Goal: Task Accomplishment & Management: Use online tool/utility

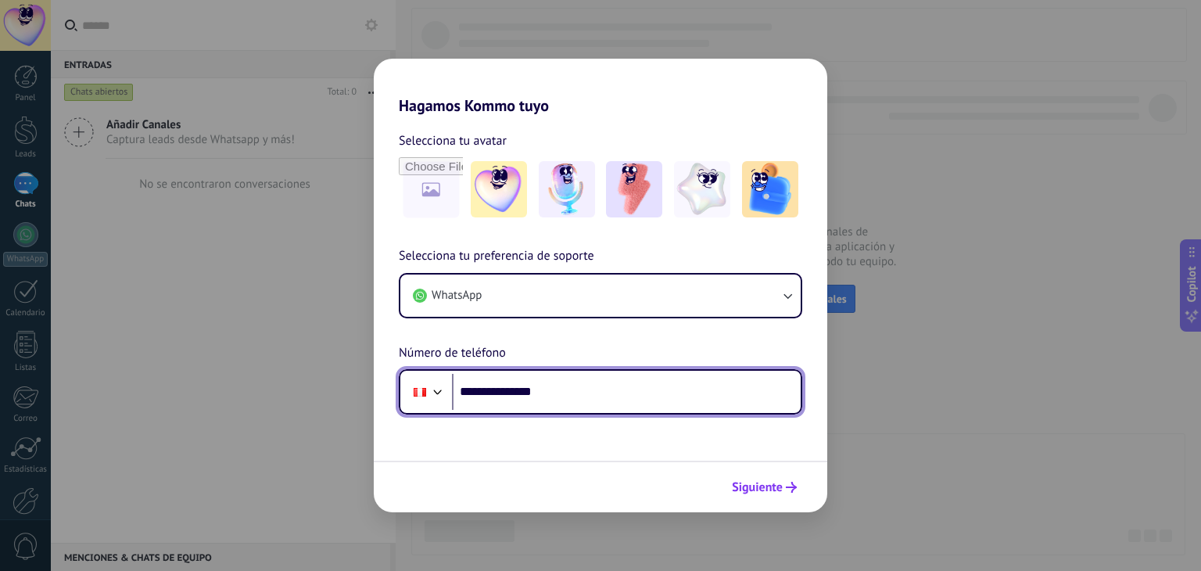
type input "**********"
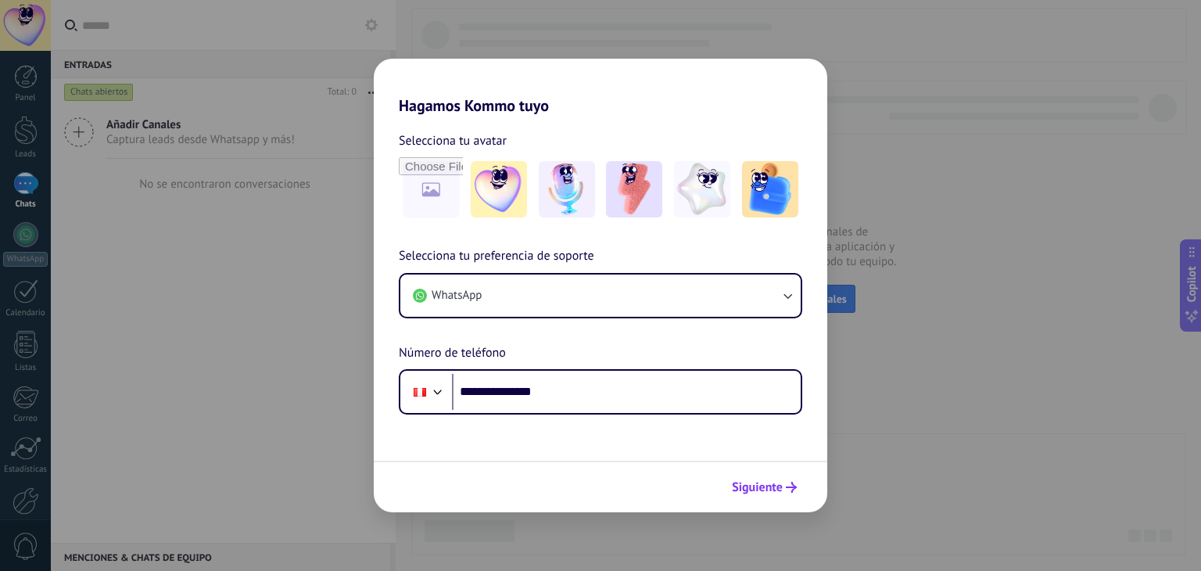
click at [783, 492] on button "Siguiente" at bounding box center [764, 487] width 79 height 27
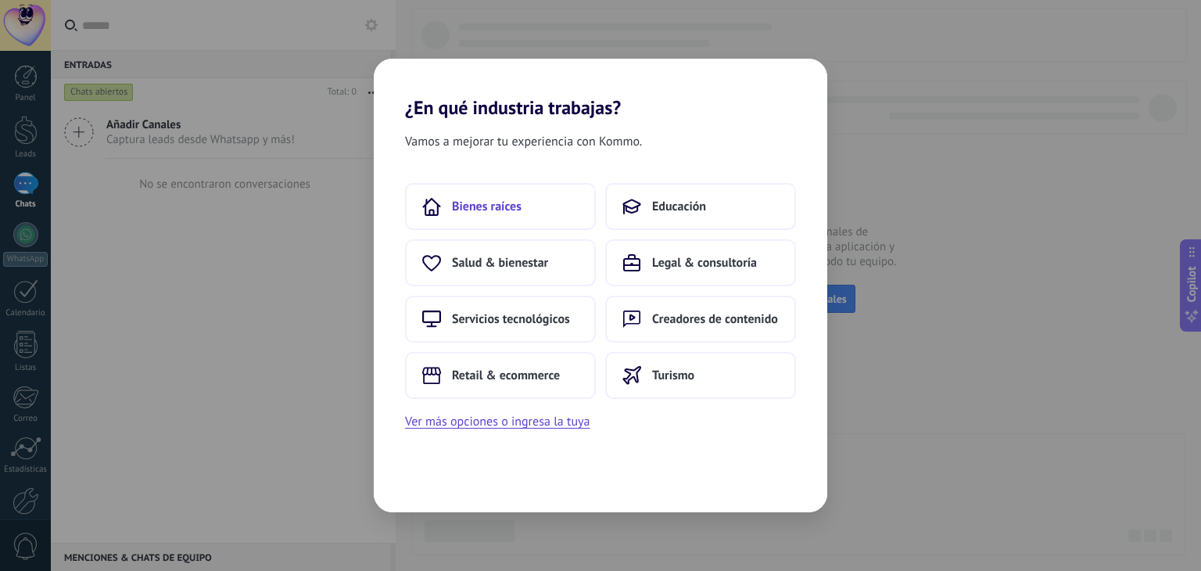
click at [472, 206] on span "Bienes raíces" at bounding box center [487, 207] width 70 height 16
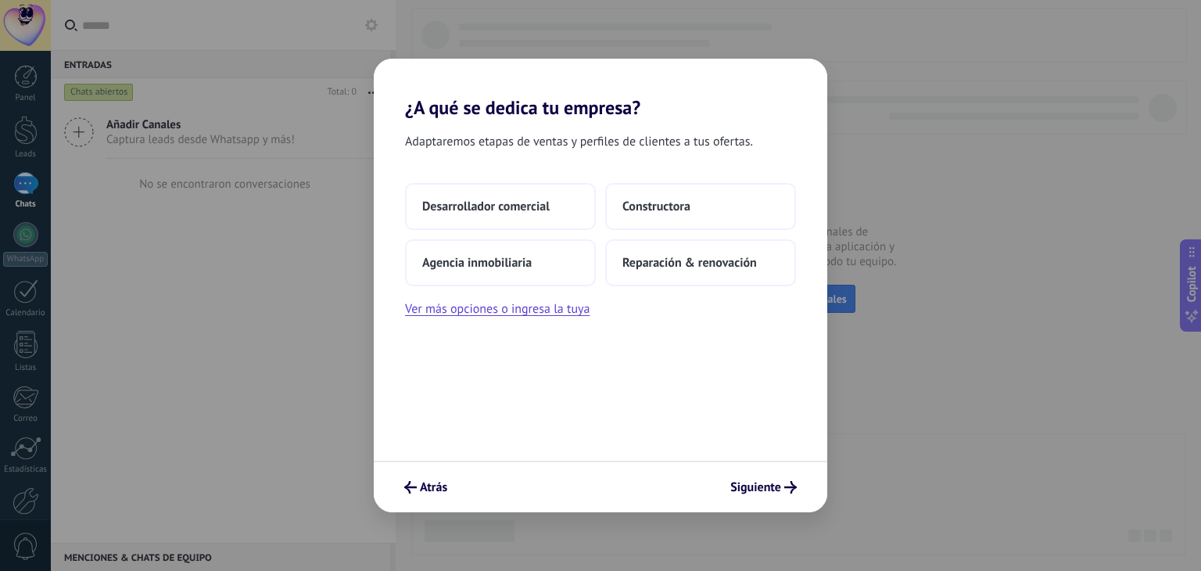
click at [472, 206] on span "Desarrollador comercial" at bounding box center [485, 207] width 127 height 16
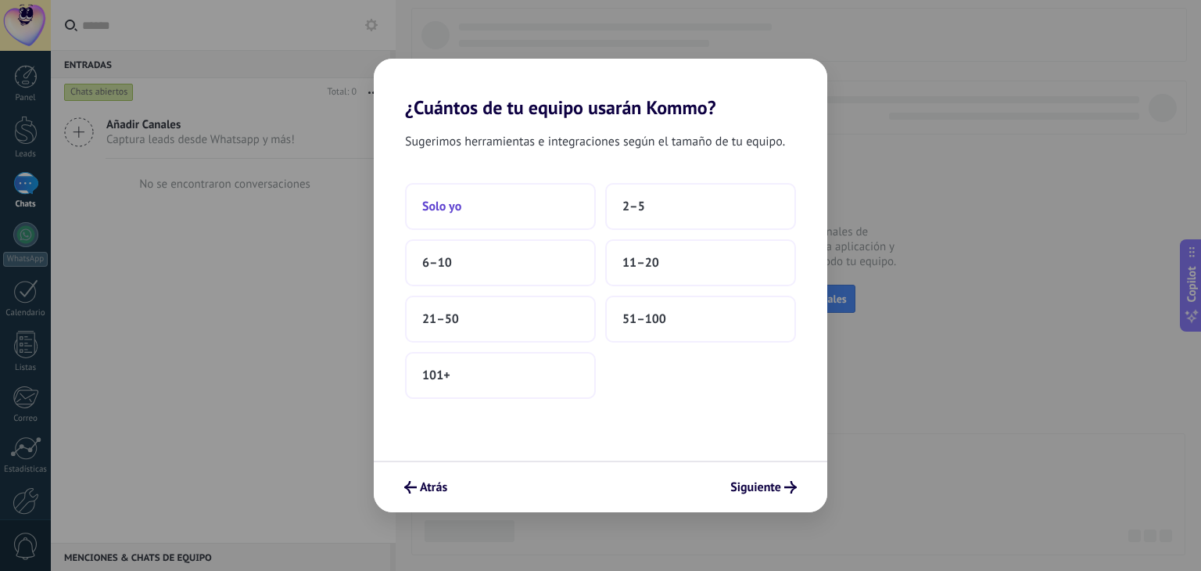
click at [450, 192] on button "Solo yo" at bounding box center [500, 206] width 191 height 47
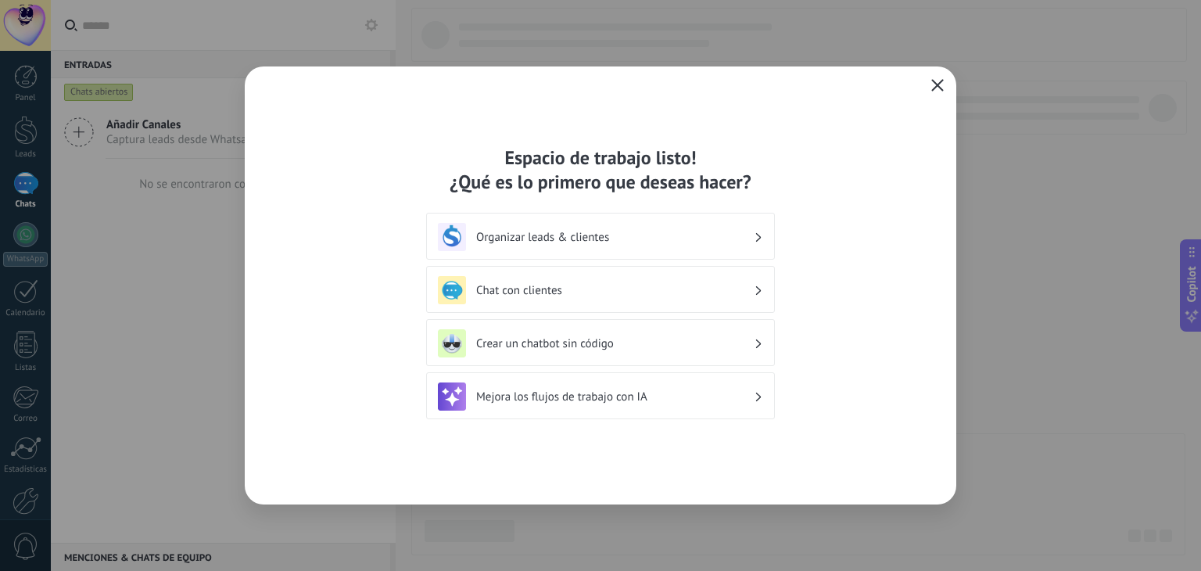
click at [931, 91] on span "button" at bounding box center [937, 86] width 13 height 14
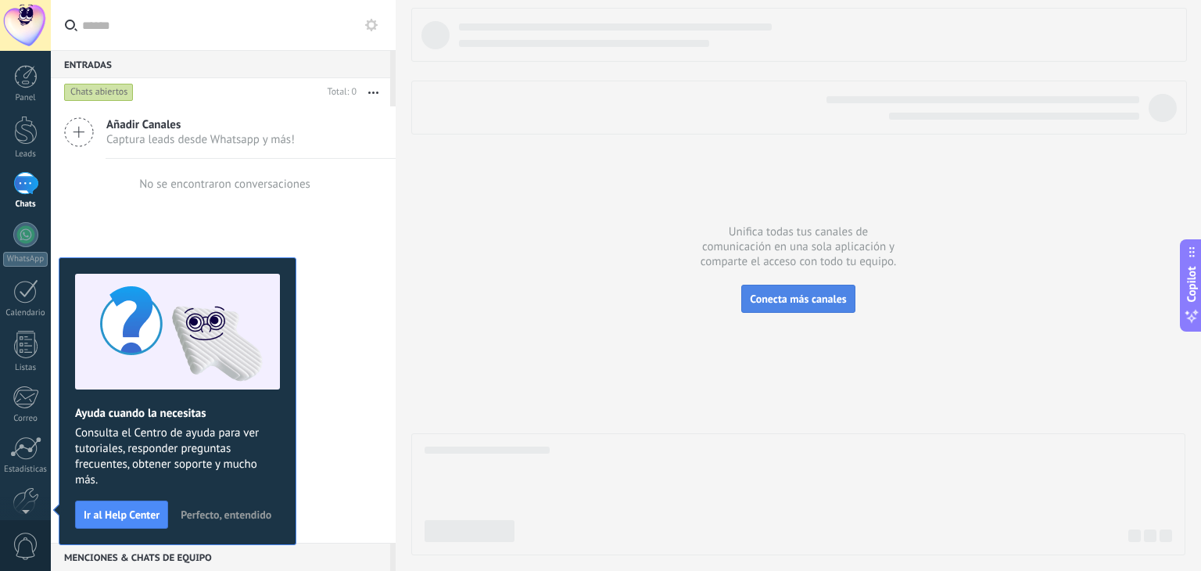
click at [771, 301] on span "Conecta más canales" at bounding box center [798, 299] width 96 height 14
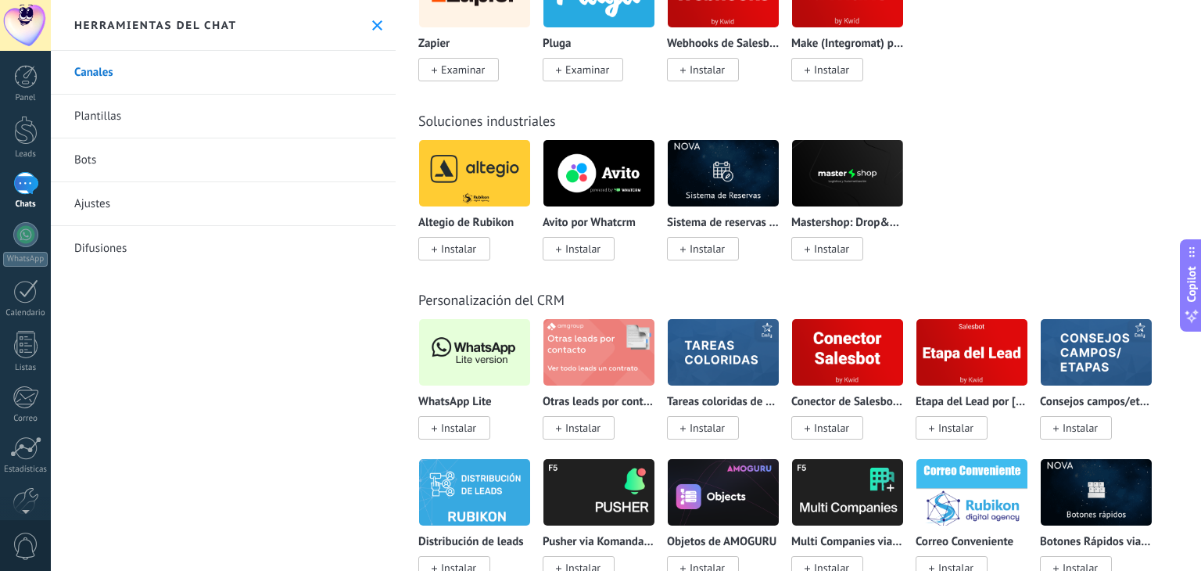
scroll to position [3518, 0]
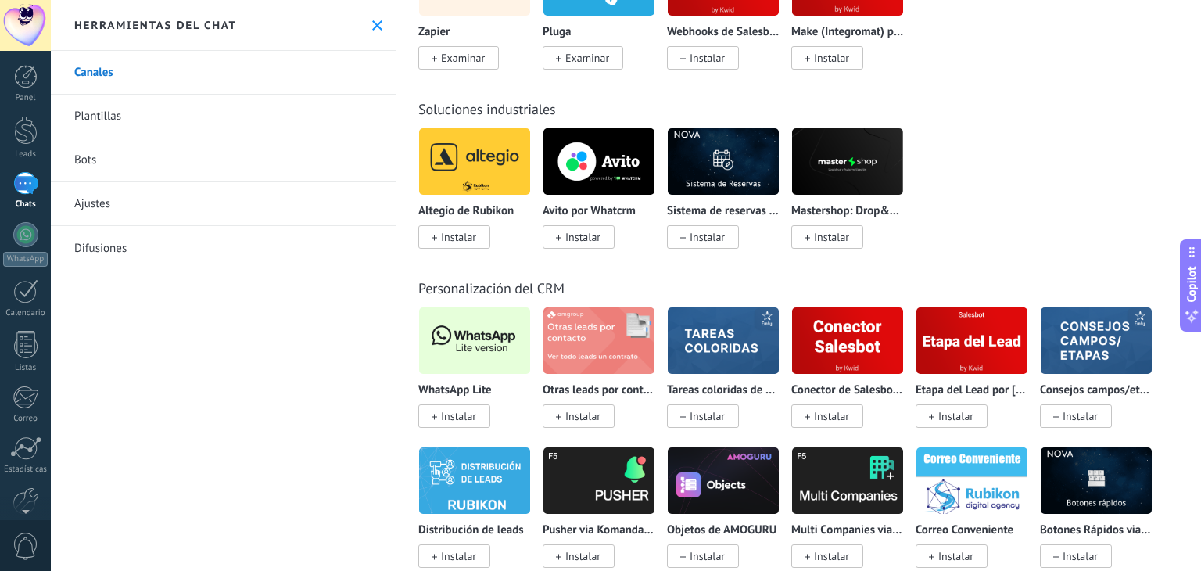
click at [450, 421] on span "Instalar" at bounding box center [454, 415] width 72 height 23
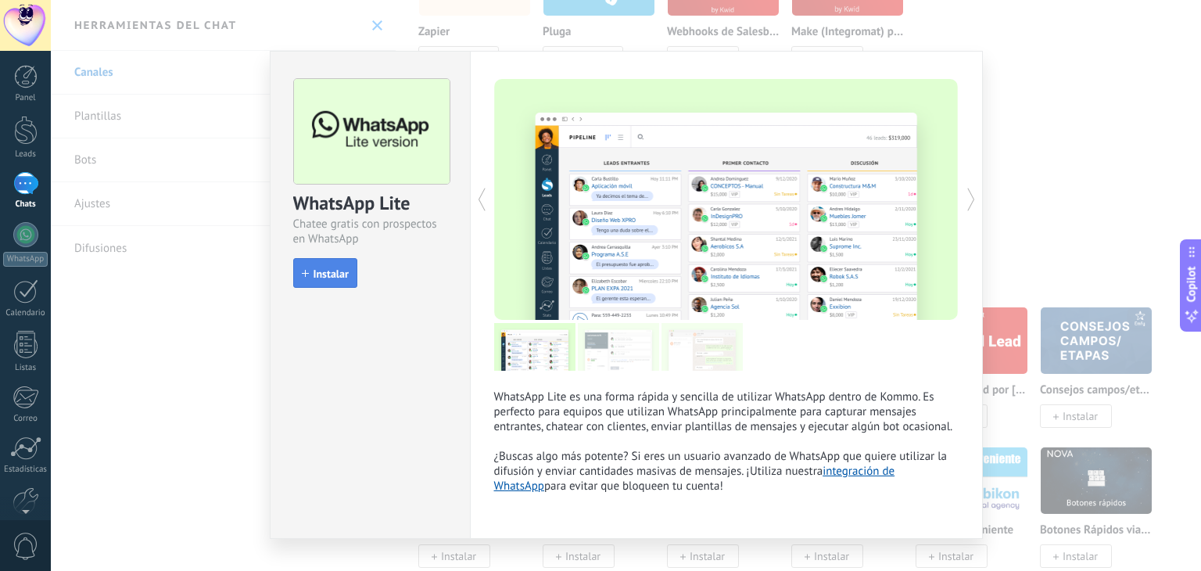
click at [331, 281] on button "Instalar" at bounding box center [325, 273] width 64 height 30
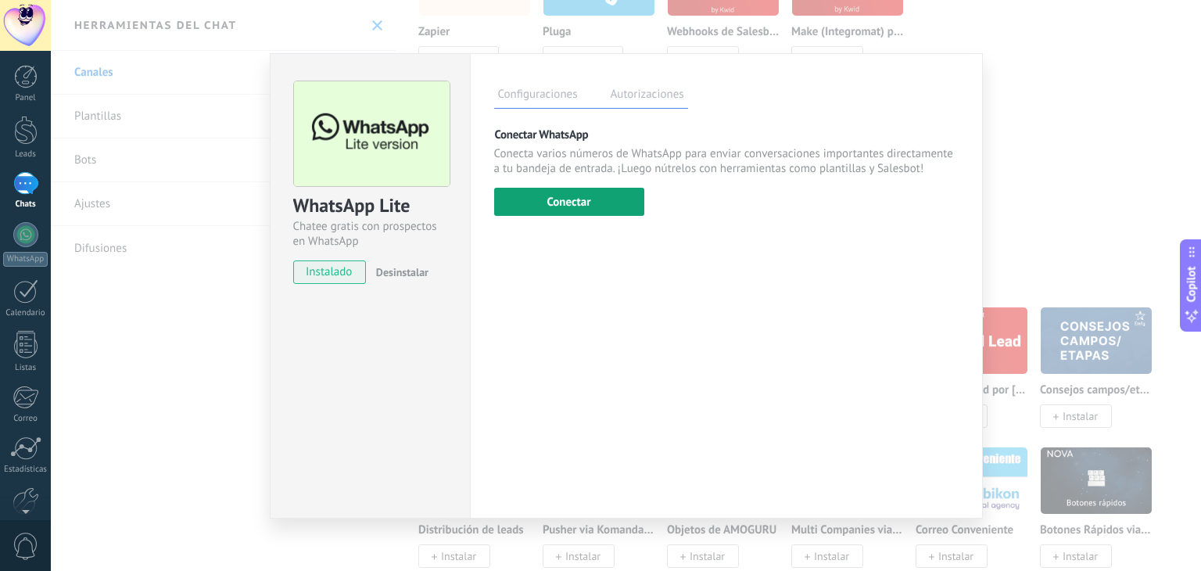
click at [544, 206] on button "Conectar" at bounding box center [569, 202] width 150 height 28
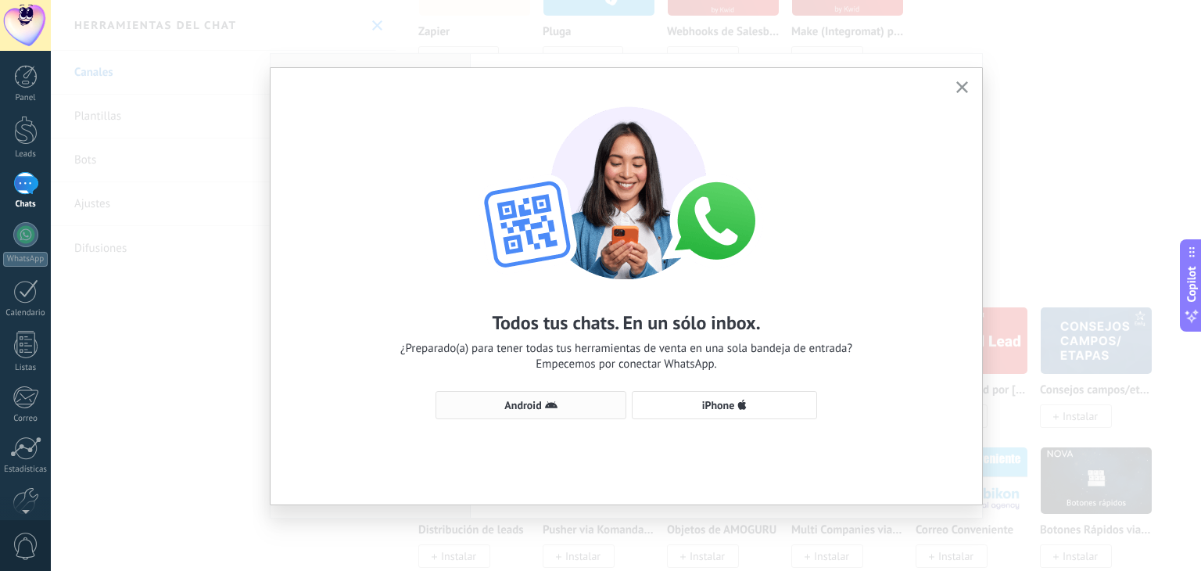
click at [538, 409] on span "Android" at bounding box center [522, 404] width 37 height 11
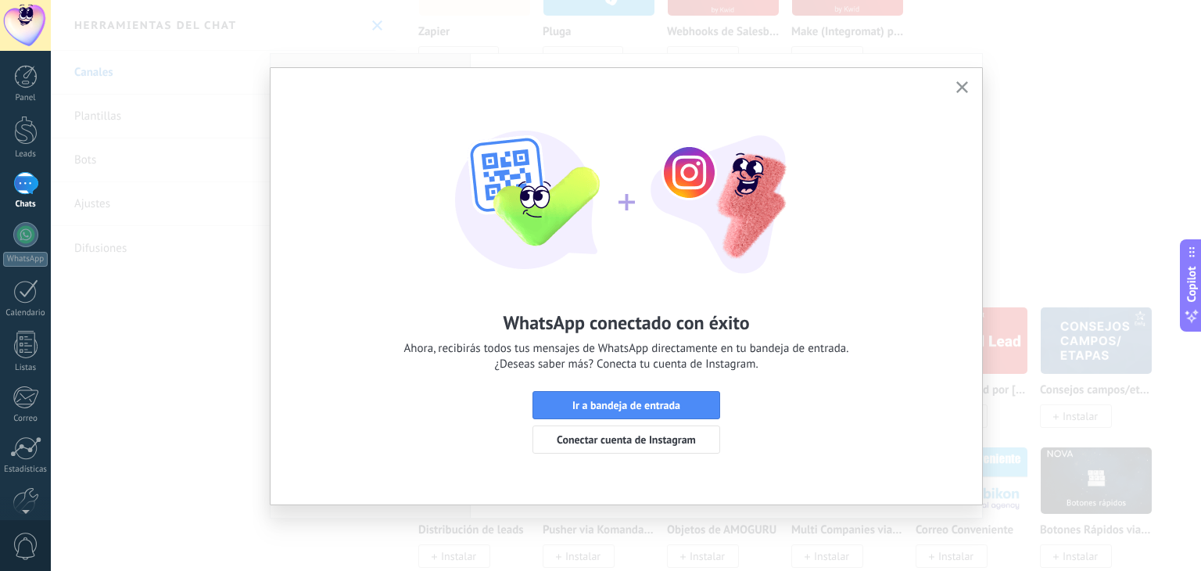
click at [953, 82] on button "button" at bounding box center [962, 87] width 20 height 21
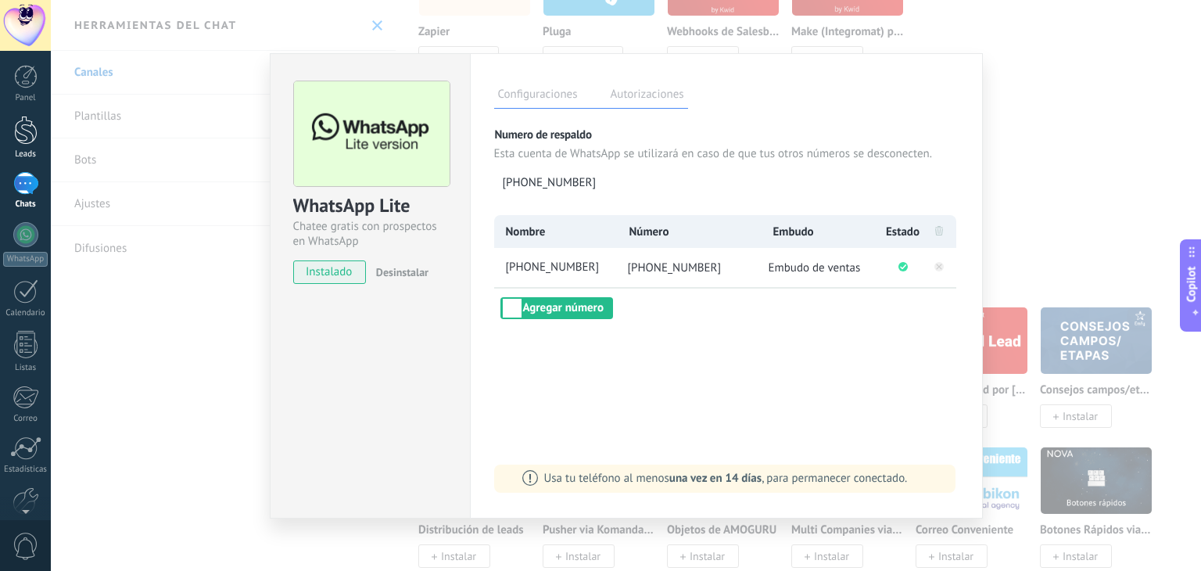
click at [2, 134] on link "Leads" at bounding box center [25, 138] width 51 height 44
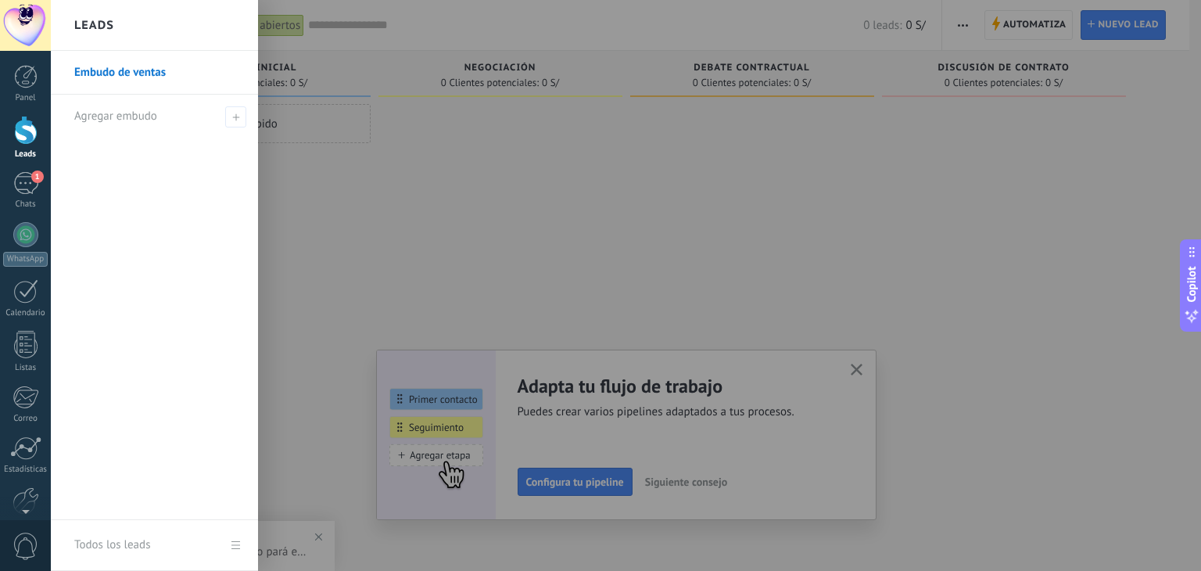
click at [1035, 165] on div at bounding box center [651, 285] width 1201 height 571
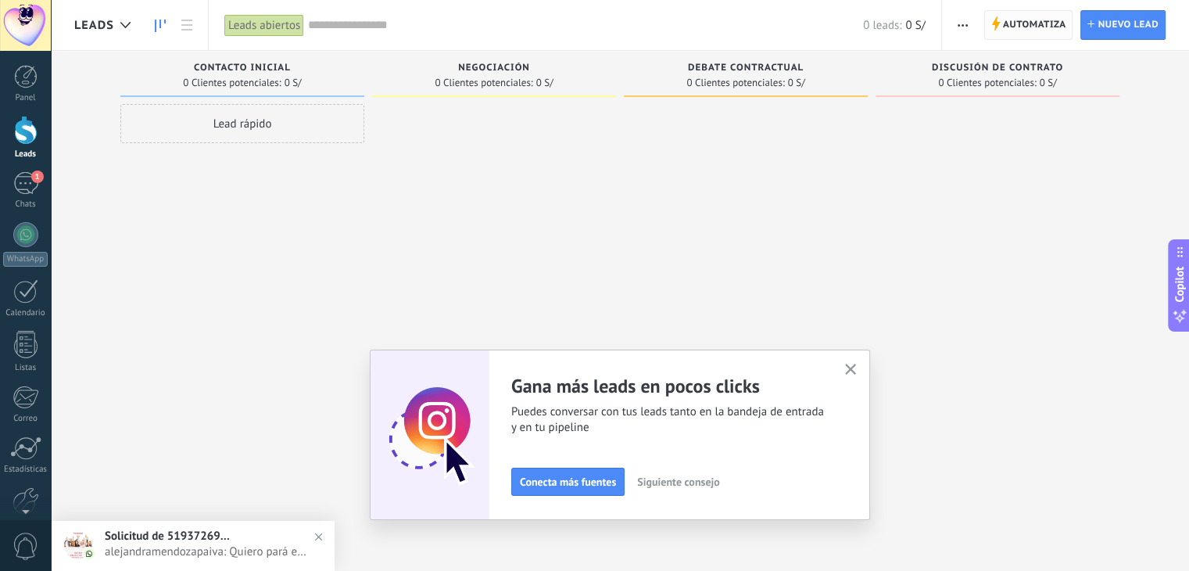
click at [1006, 23] on span "Automatiza" at bounding box center [1034, 25] width 63 height 28
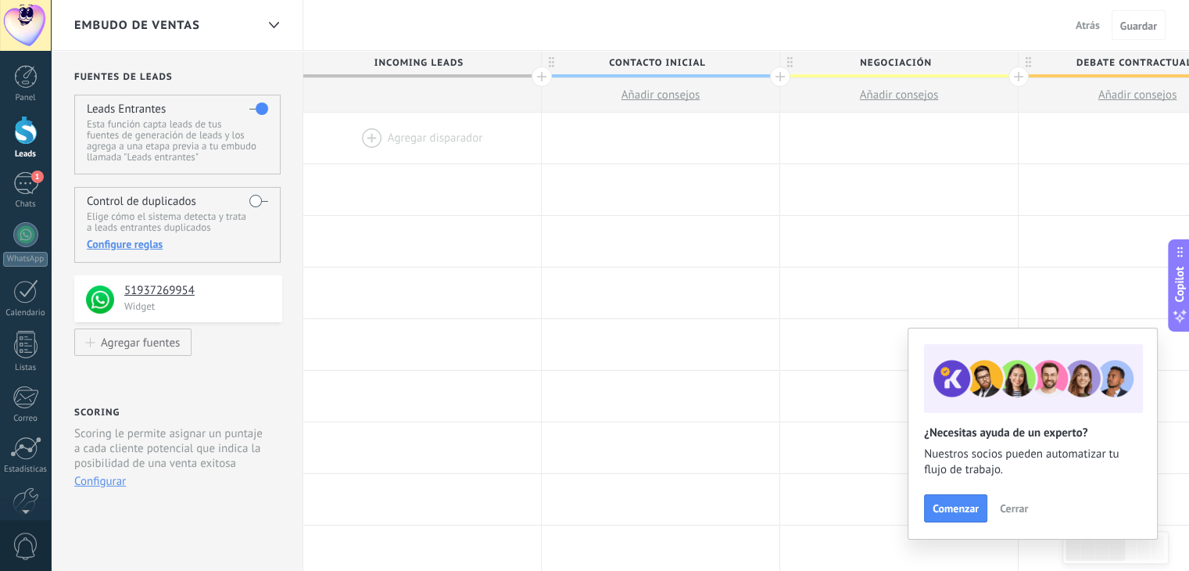
click at [353, 141] on div at bounding box center [422, 138] width 238 height 51
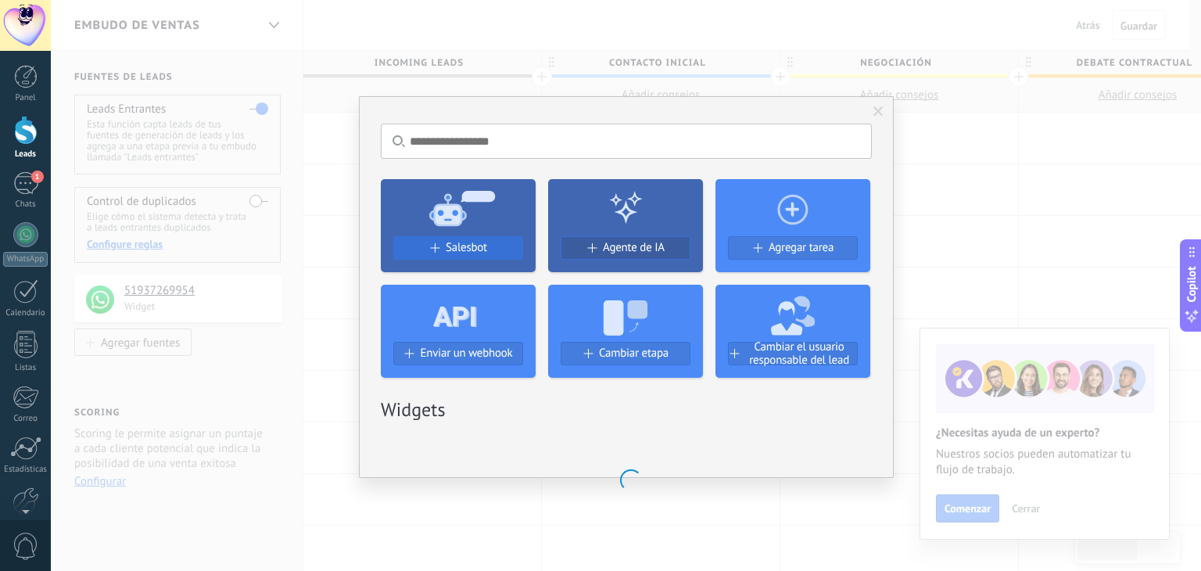
click at [442, 243] on div "Salesbot" at bounding box center [458, 247] width 128 height 13
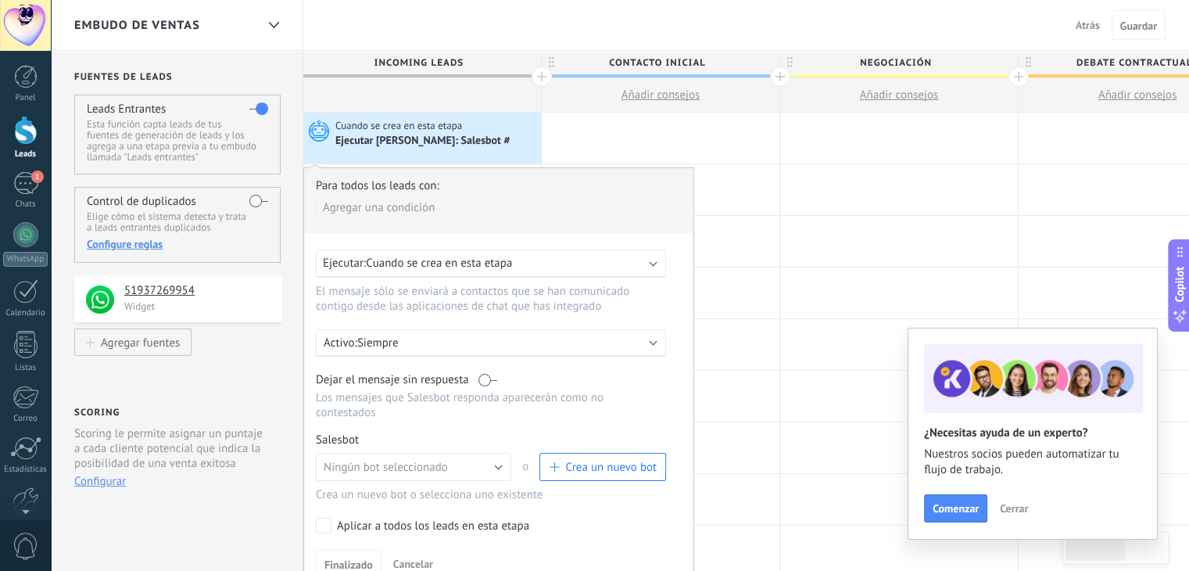
click at [622, 460] on span "Crea un nuevo bot" at bounding box center [610, 467] width 91 height 15
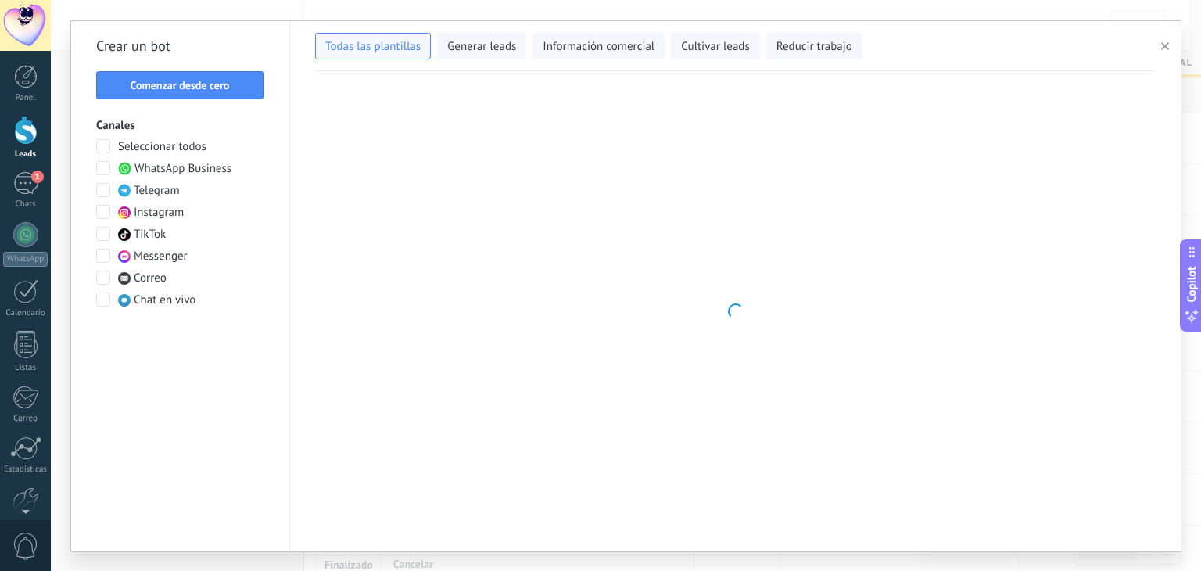
type input "**********"
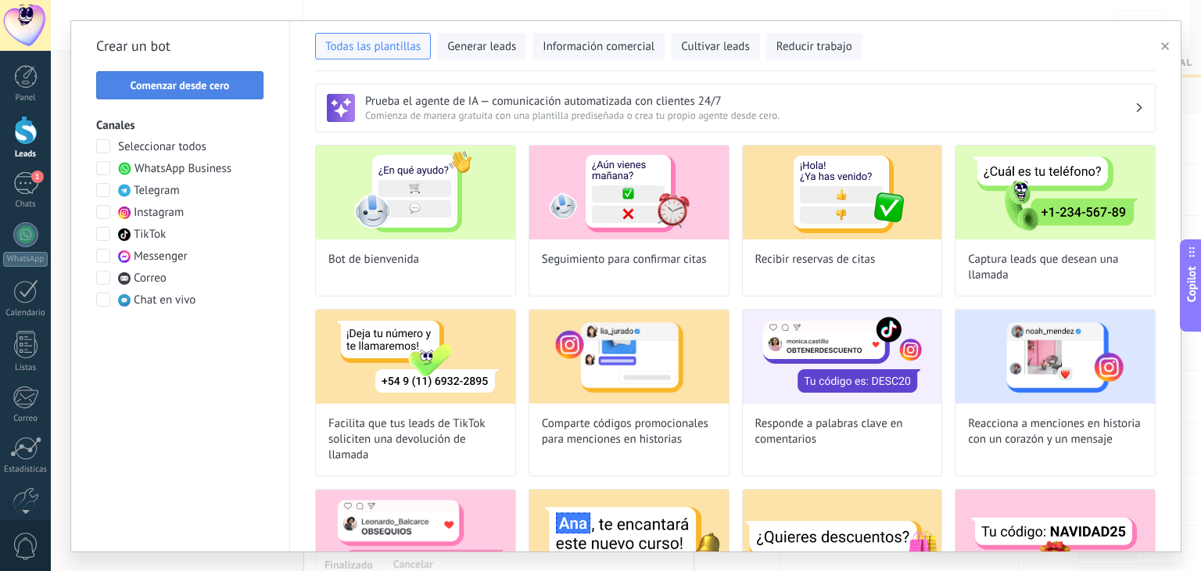
click at [189, 80] on span "Comenzar desde cero" at bounding box center [180, 85] width 99 height 11
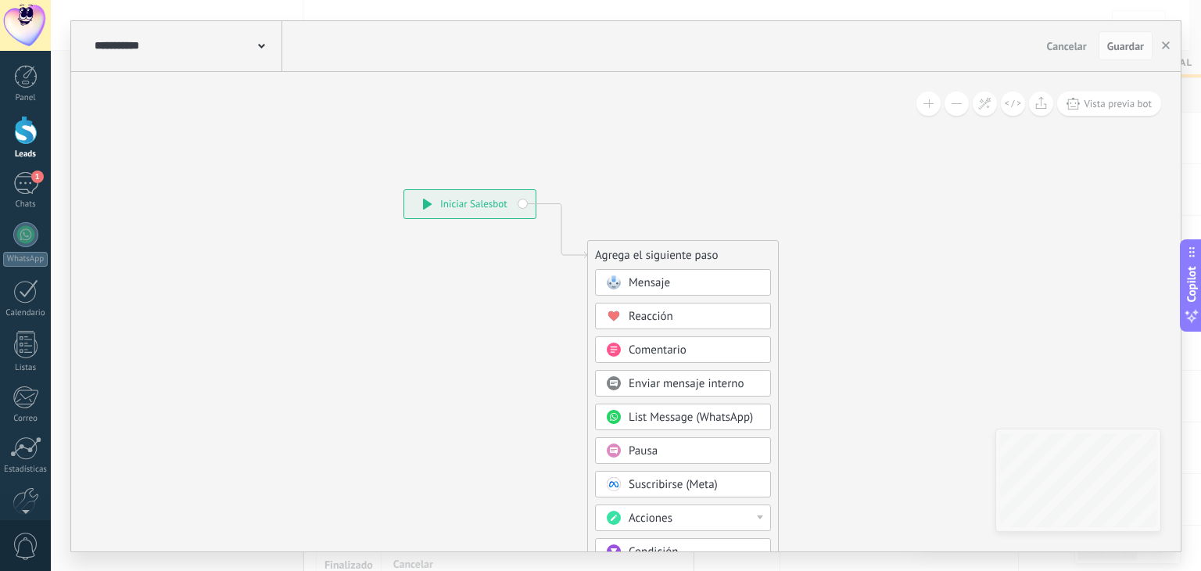
click at [638, 285] on span "Mensaje" at bounding box center [649, 282] width 41 height 15
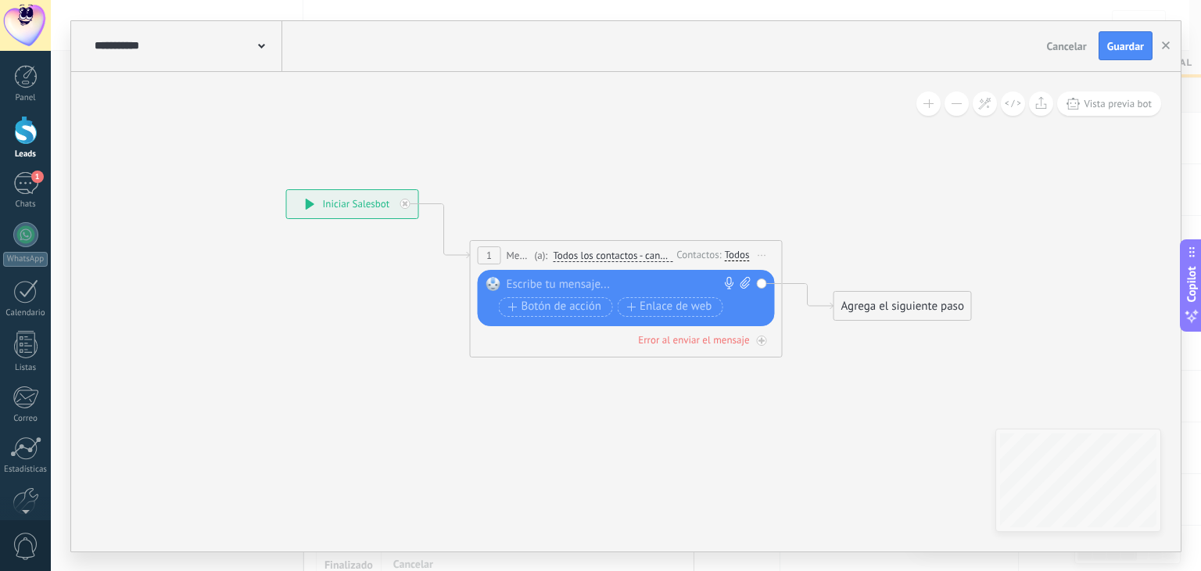
click at [631, 283] on div at bounding box center [623, 285] width 232 height 16
paste div
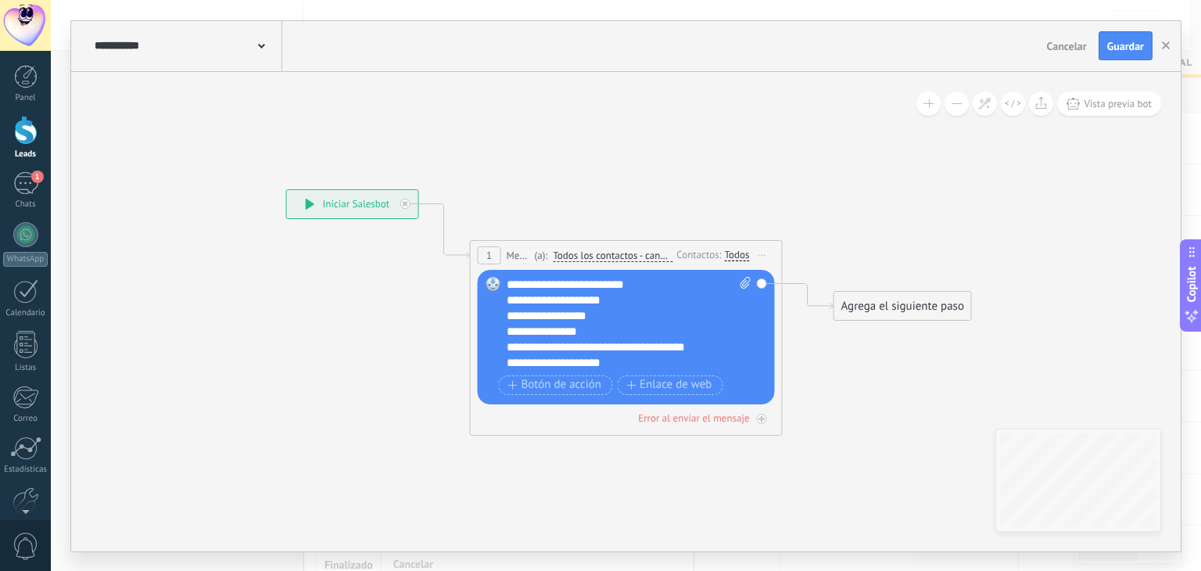
click at [644, 281] on div "**********" at bounding box center [629, 324] width 245 height 94
click at [600, 342] on div "**********" at bounding box center [616, 347] width 218 height 16
click at [704, 295] on div "**********" at bounding box center [616, 300] width 218 height 16
click at [618, 333] on div "**********" at bounding box center [616, 332] width 218 height 16
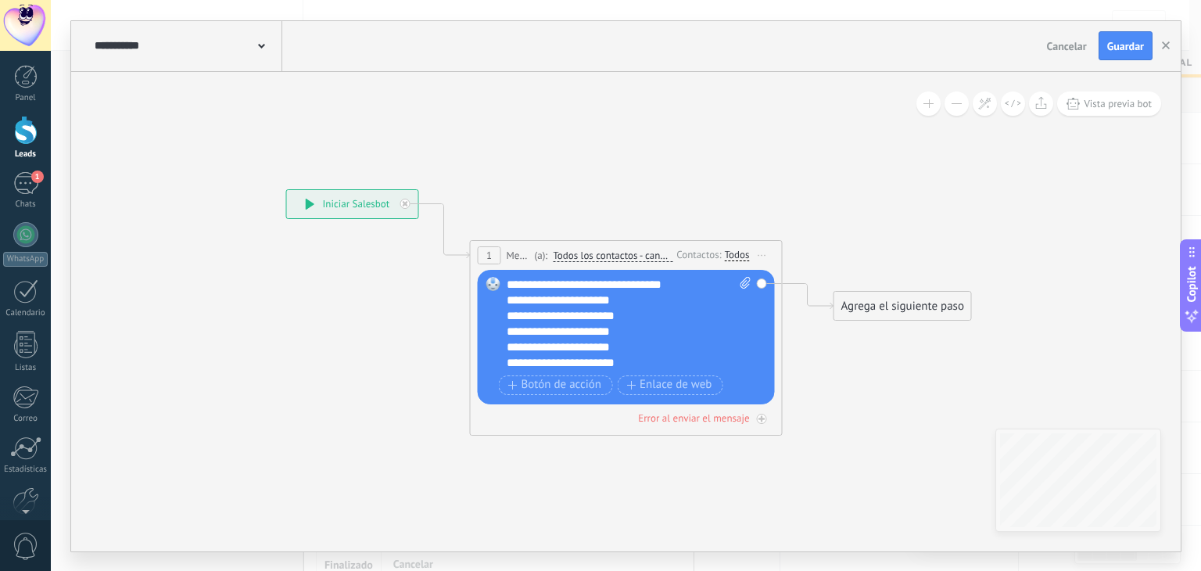
scroll to position [203, 0]
click at [637, 332] on div "**********" at bounding box center [616, 332] width 218 height 16
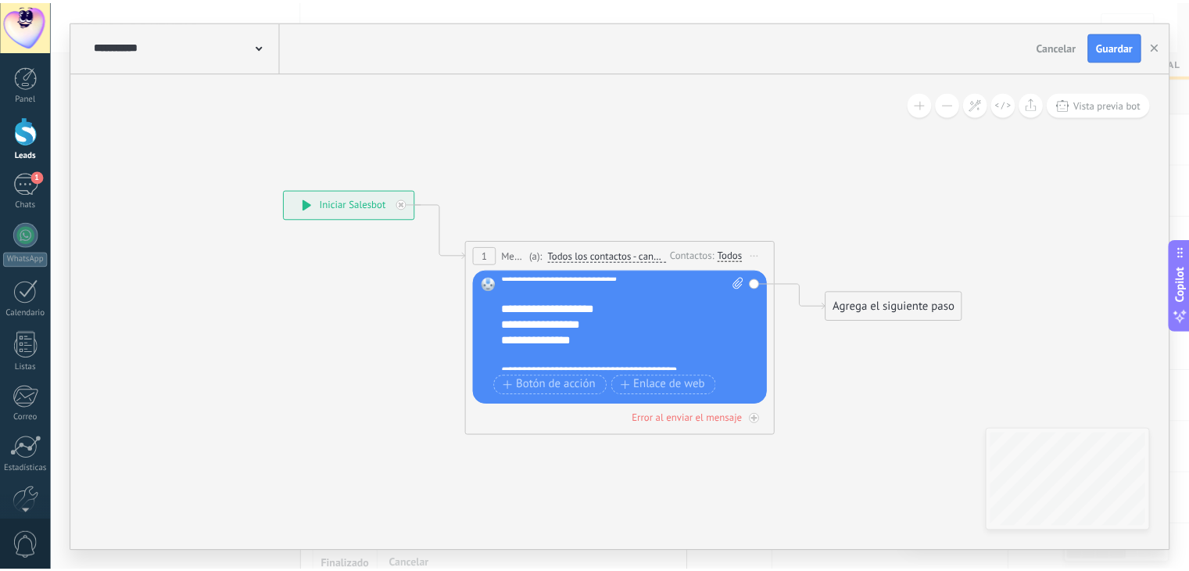
scroll to position [0, 0]
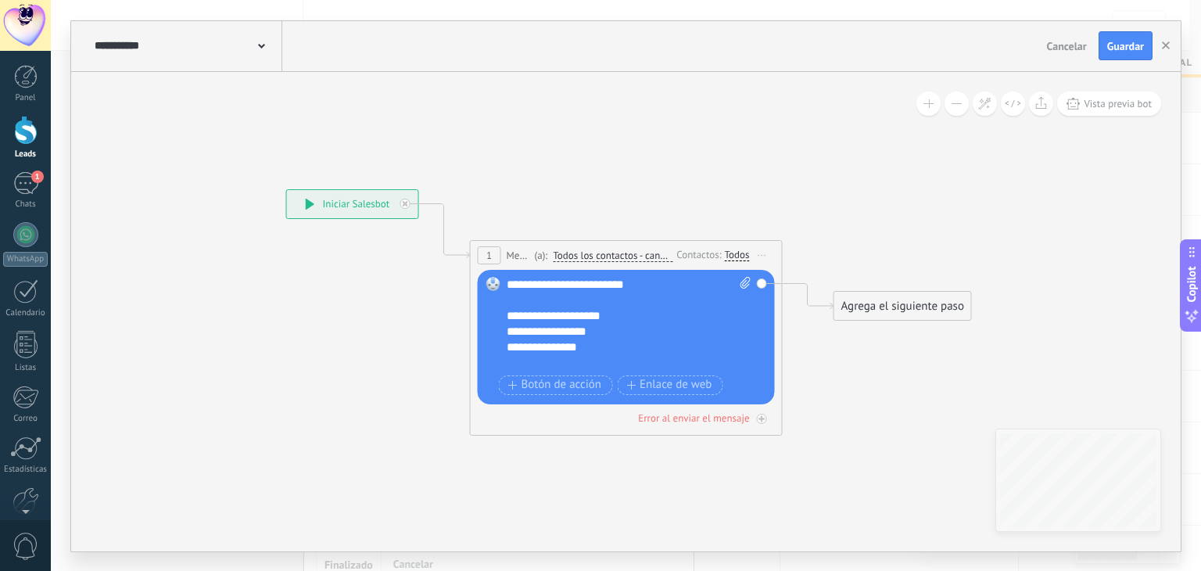
click at [744, 278] on icon at bounding box center [745, 283] width 10 height 12
click input "Subir" at bounding box center [0, 0] width 0 height 0
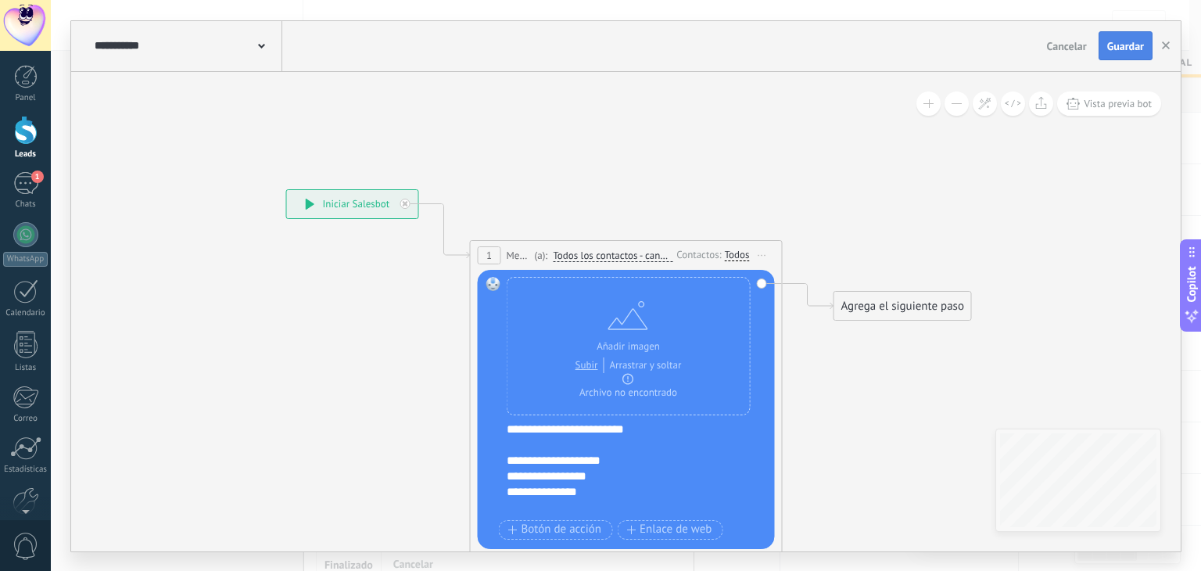
click at [1131, 46] on span "Guardar" at bounding box center [1125, 46] width 37 height 11
click at [1160, 45] on button "button" at bounding box center [1165, 46] width 23 height 30
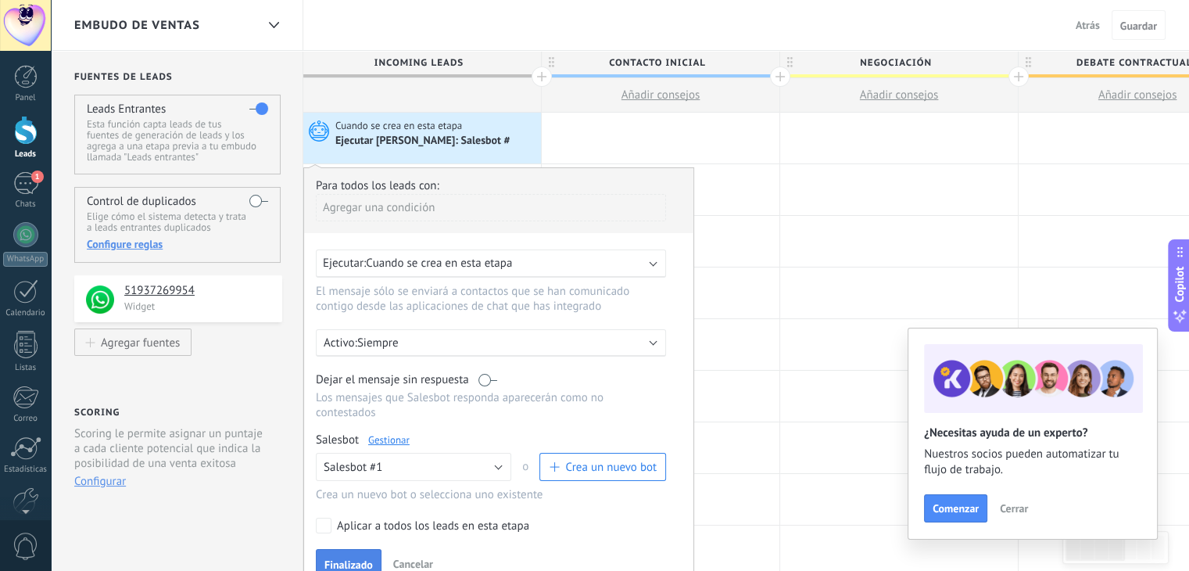
click at [341, 559] on span "Finalizado" at bounding box center [348, 564] width 48 height 11
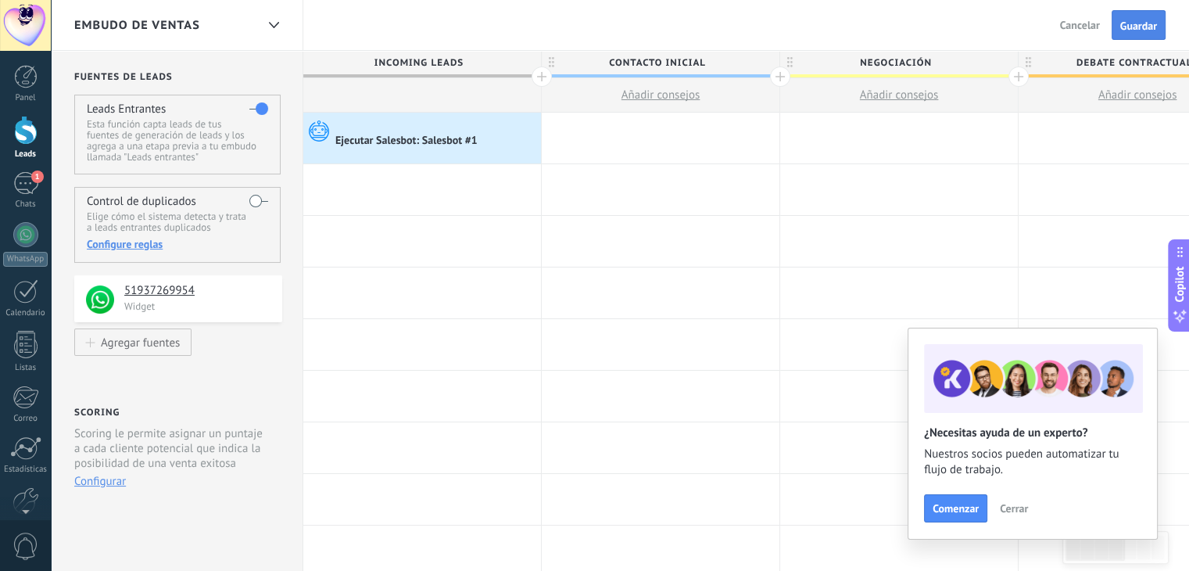
click at [1138, 35] on button "Guardar" at bounding box center [1139, 25] width 54 height 30
